Goal: Task Accomplishment & Management: Manage account settings

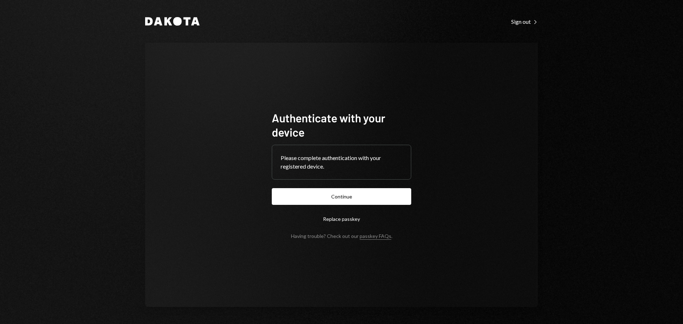
click at [332, 201] on button "Continue" at bounding box center [341, 196] width 139 height 17
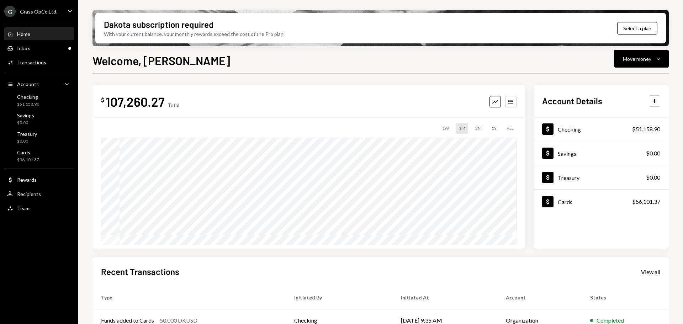
click at [52, 12] on div "Grass OpCo Ltd." at bounding box center [38, 12] width 37 height 6
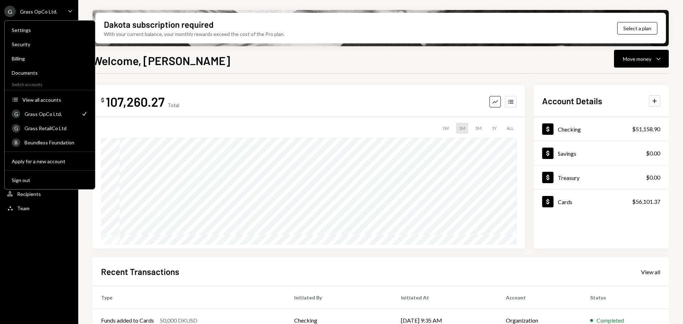
click at [263, 65] on div "Welcome, Bret Move money Caret Down" at bounding box center [381, 60] width 576 height 16
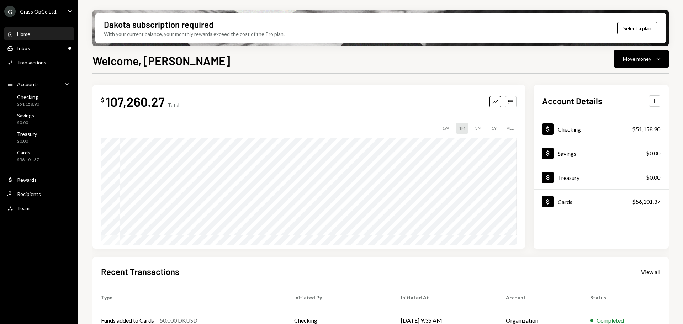
click at [30, 10] on div "Grass OpCo Ltd." at bounding box center [38, 12] width 37 height 6
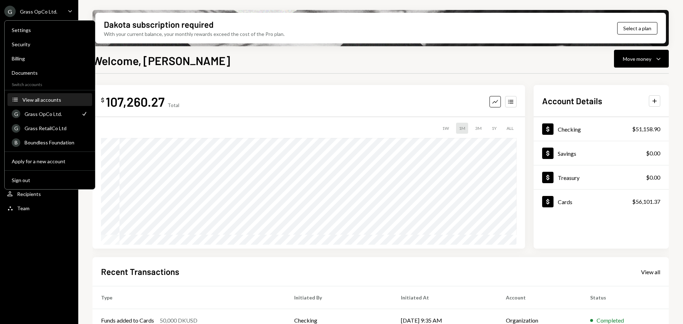
click at [50, 95] on button "Accounts View all accounts" at bounding box center [49, 100] width 85 height 13
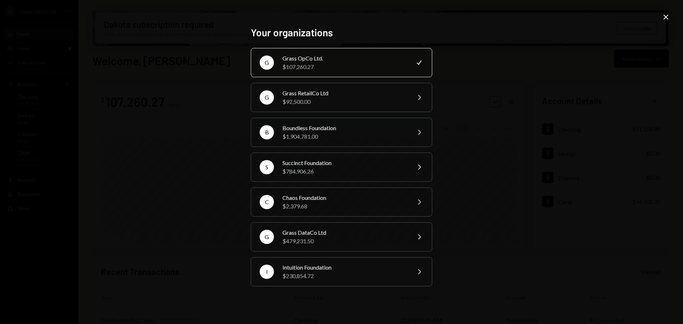
click at [313, 150] on div "G Grass OpCo Ltd. $107,260.27 Check G Grass RetailCo Ltd $92,500.00 Chevron Rig…" at bounding box center [341, 167] width 181 height 238
click at [315, 169] on div "$784,906.26" at bounding box center [344, 171] width 124 height 9
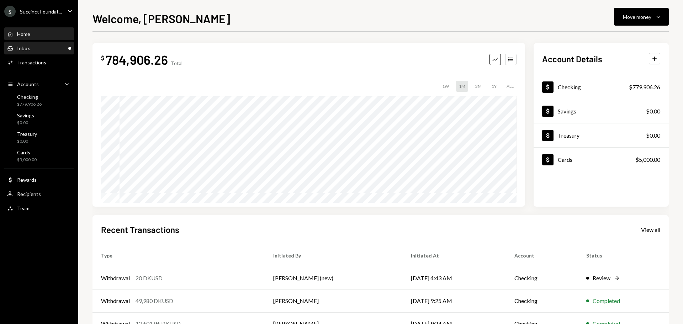
click at [37, 51] on div "Inbox Inbox" at bounding box center [39, 48] width 64 height 6
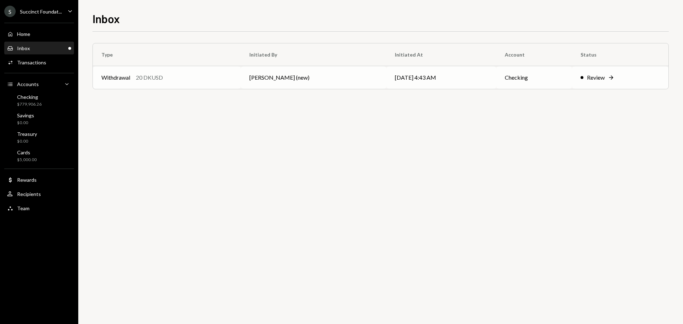
click at [192, 80] on div "Withdrawal 20 DKUSD" at bounding box center [166, 77] width 131 height 9
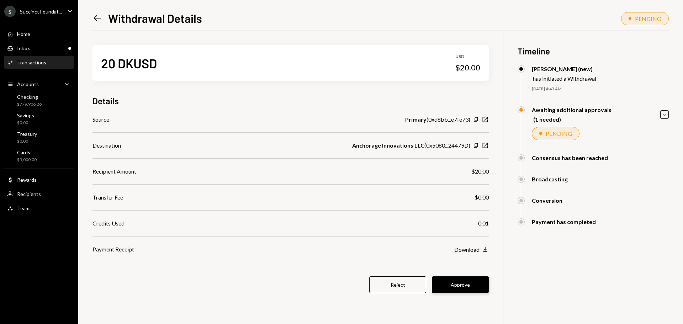
click at [454, 282] on button "Approve" at bounding box center [460, 284] width 57 height 17
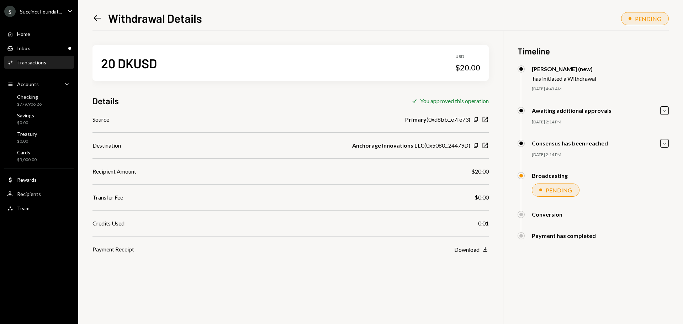
click at [37, 41] on div "Home Home Inbox Inbox Activities Transactions Accounts Accounts Caret Down Chec…" at bounding box center [39, 117] width 78 height 197
click at [38, 43] on div "Inbox Inbox" at bounding box center [39, 48] width 64 height 12
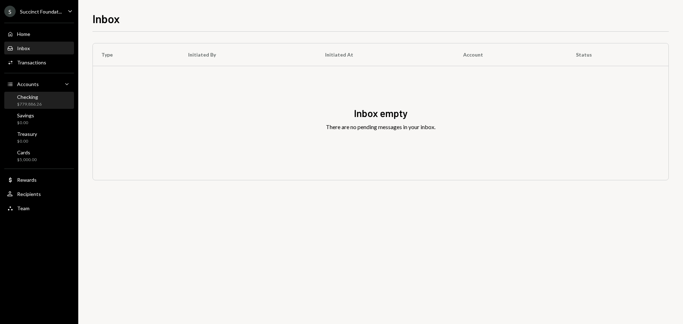
click at [42, 101] on div "Checking $779,886.26" at bounding box center [39, 101] width 64 height 14
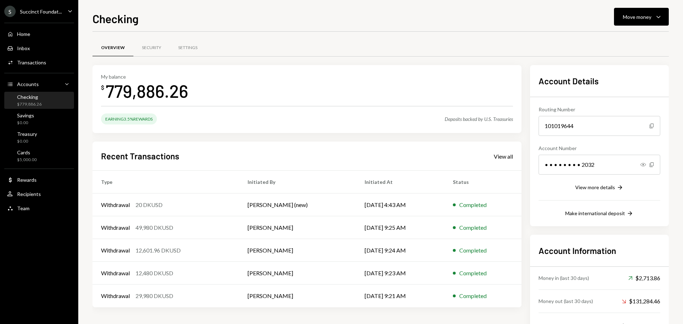
click at [373, 20] on div "Checking Move money Caret Down" at bounding box center [381, 18] width 576 height 16
